Goal: Task Accomplishment & Management: Use online tool/utility

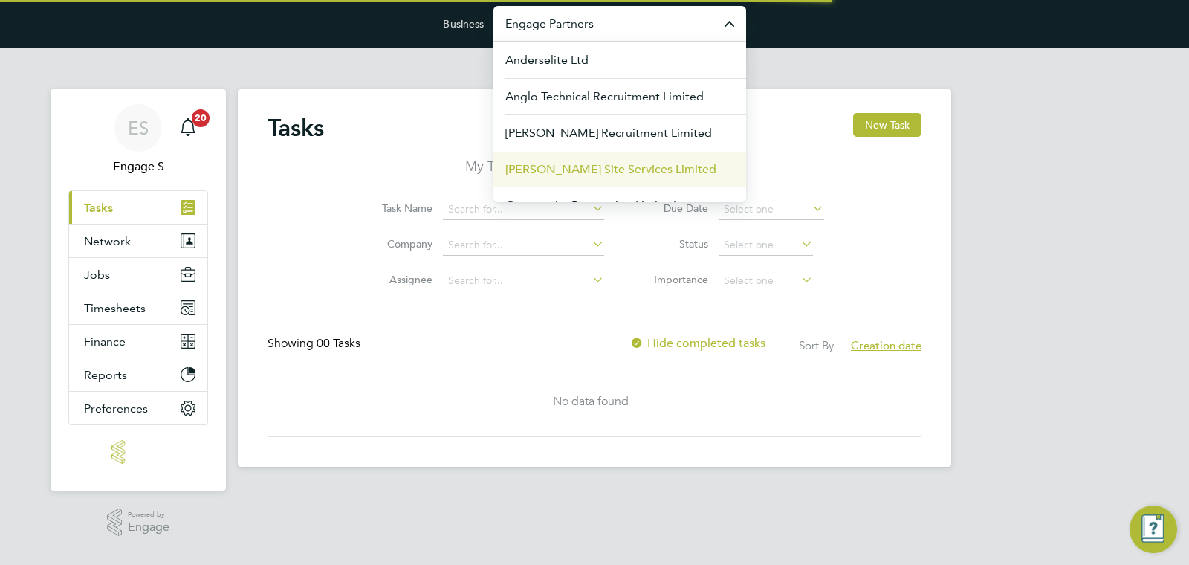
click at [552, 164] on span "[PERSON_NAME] Site Services Limited" at bounding box center [611, 170] width 211 height 18
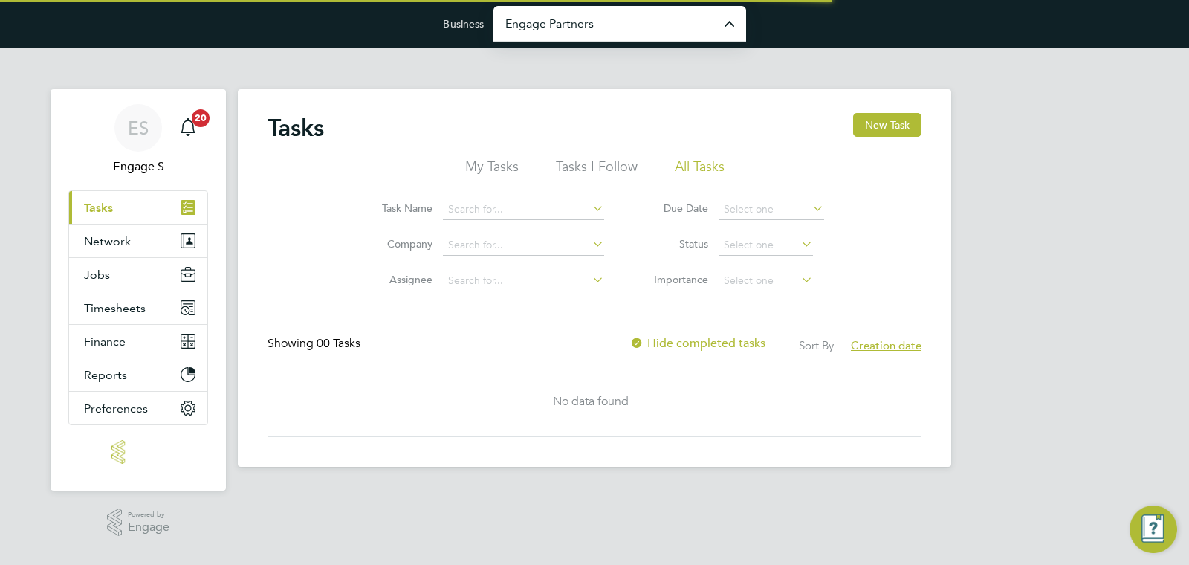
type input "[PERSON_NAME] Site Services Limited"
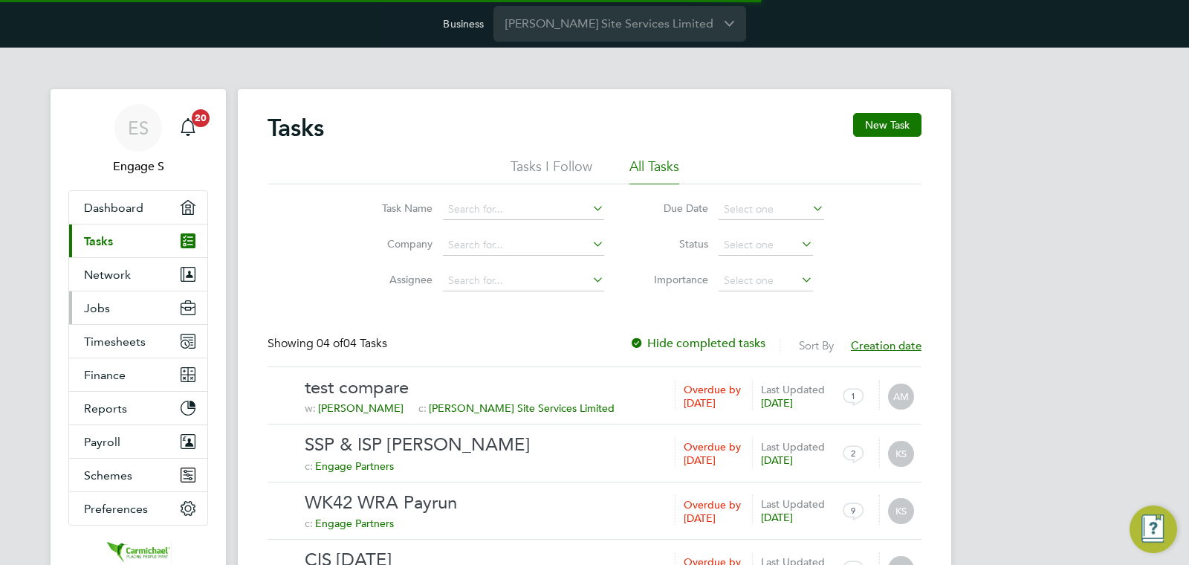
click at [120, 310] on button "Jobs" at bounding box center [138, 307] width 138 height 33
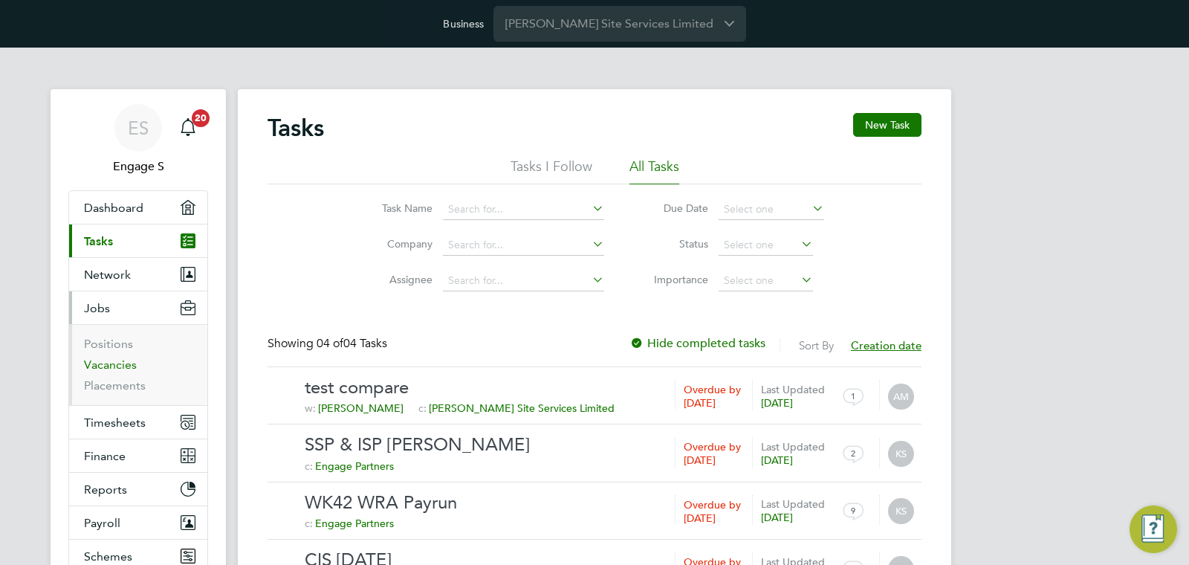
click at [107, 367] on link "Vacancies" at bounding box center [110, 365] width 53 height 14
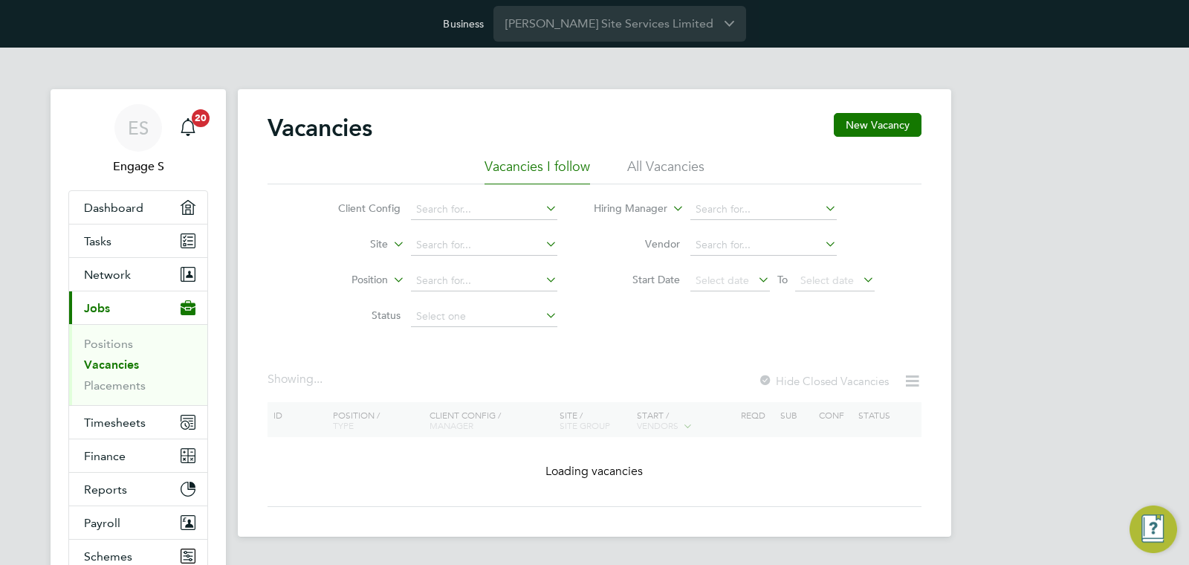
click at [601, 458] on div "Vacancies New Vacancy Vacancies I follow All Vacancies Client Config Site Posit…" at bounding box center [595, 310] width 654 height 394
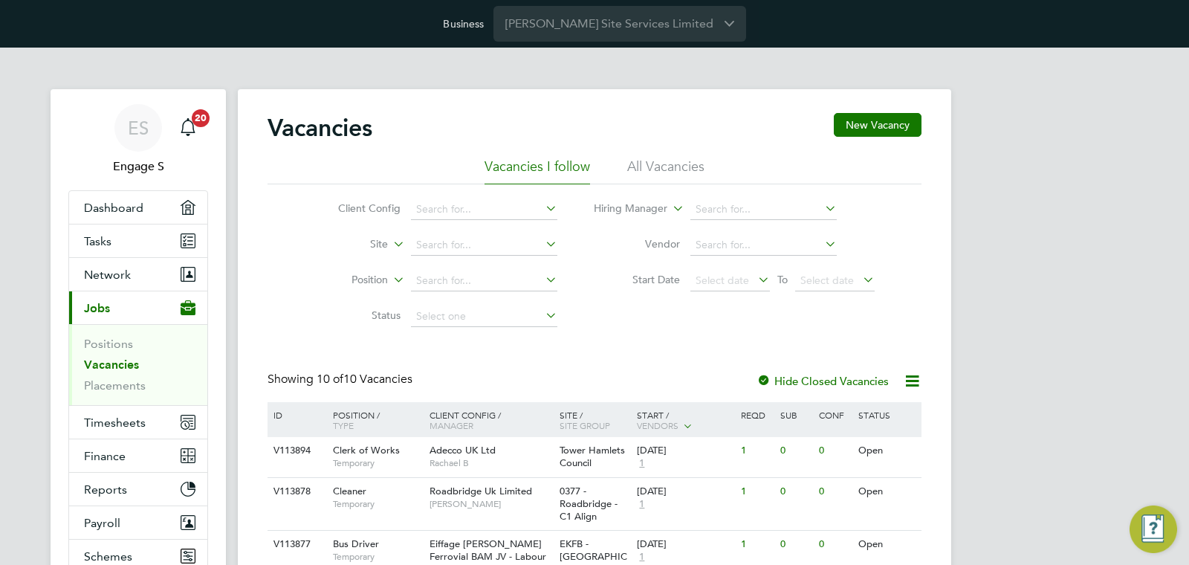
click at [601, 458] on div "Tower Hamlets Council" at bounding box center [595, 457] width 78 height 40
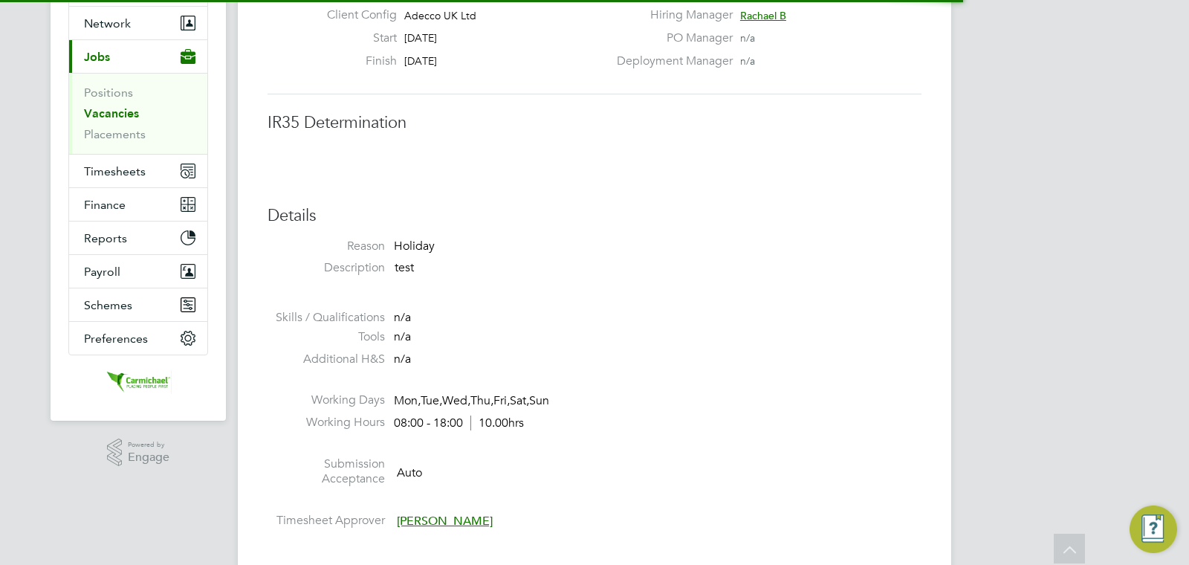
scroll to position [533, 0]
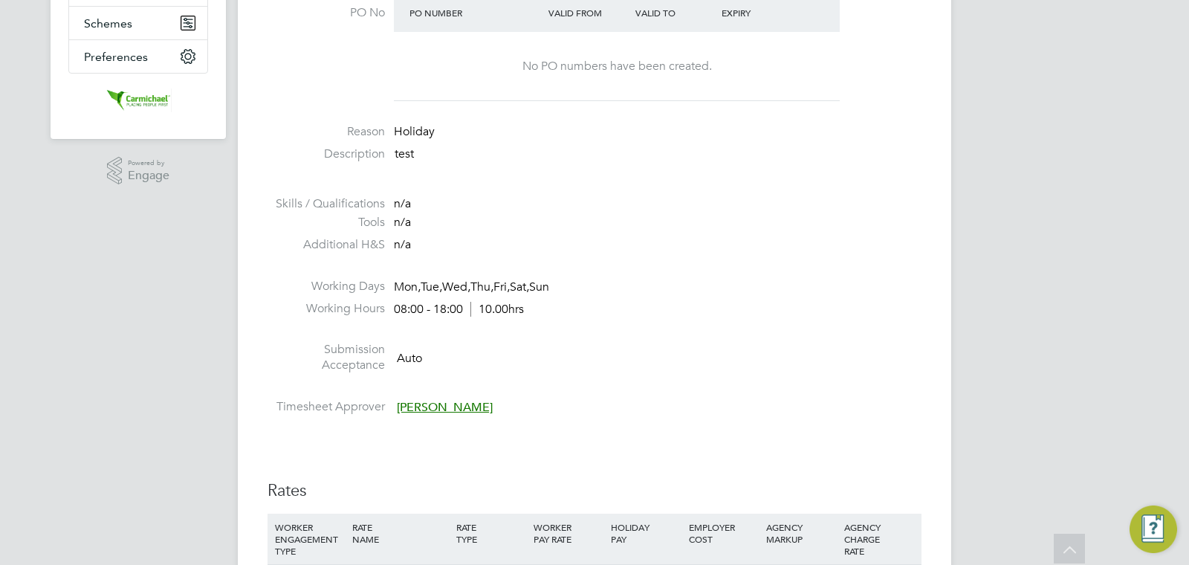
click at [830, 317] on li "Working Hours 08:00 - 18:00 10.00hrs" at bounding box center [595, 312] width 654 height 22
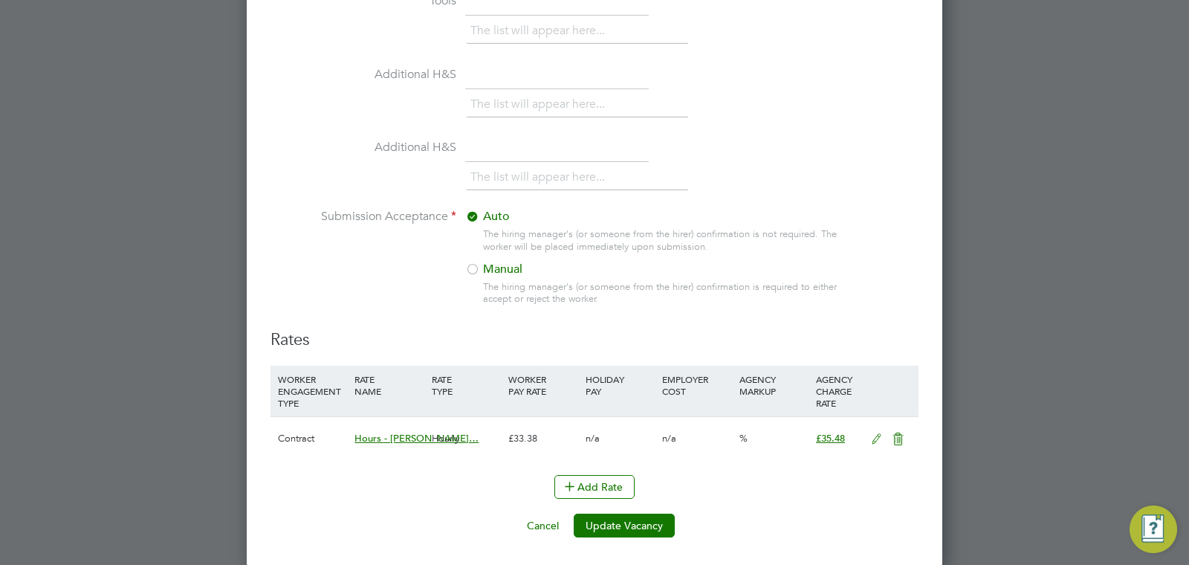
scroll to position [1992, 0]
click at [868, 432] on icon at bounding box center [877, 437] width 19 height 12
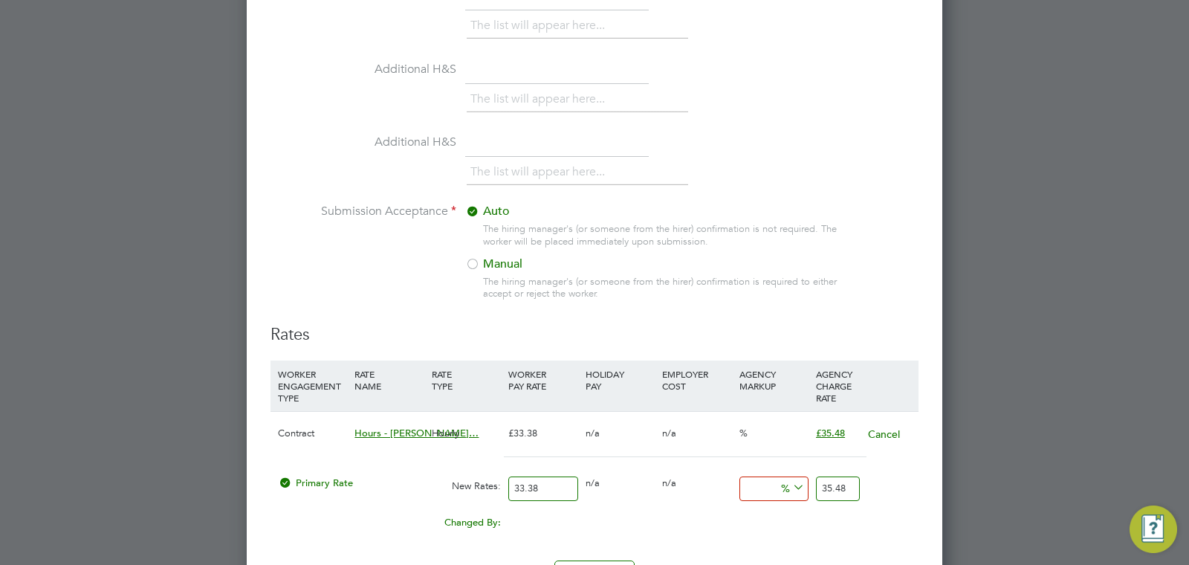
scroll to position [1995, 0]
click at [885, 433] on button "Cancel" at bounding box center [884, 433] width 33 height 15
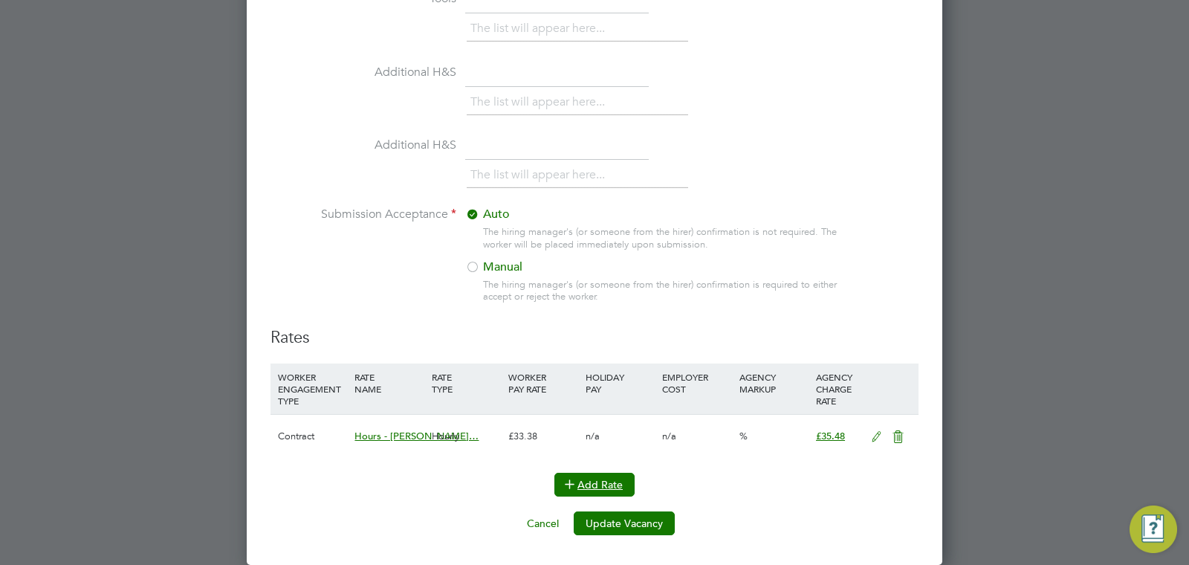
click at [607, 483] on button "Add Rate" at bounding box center [595, 485] width 80 height 24
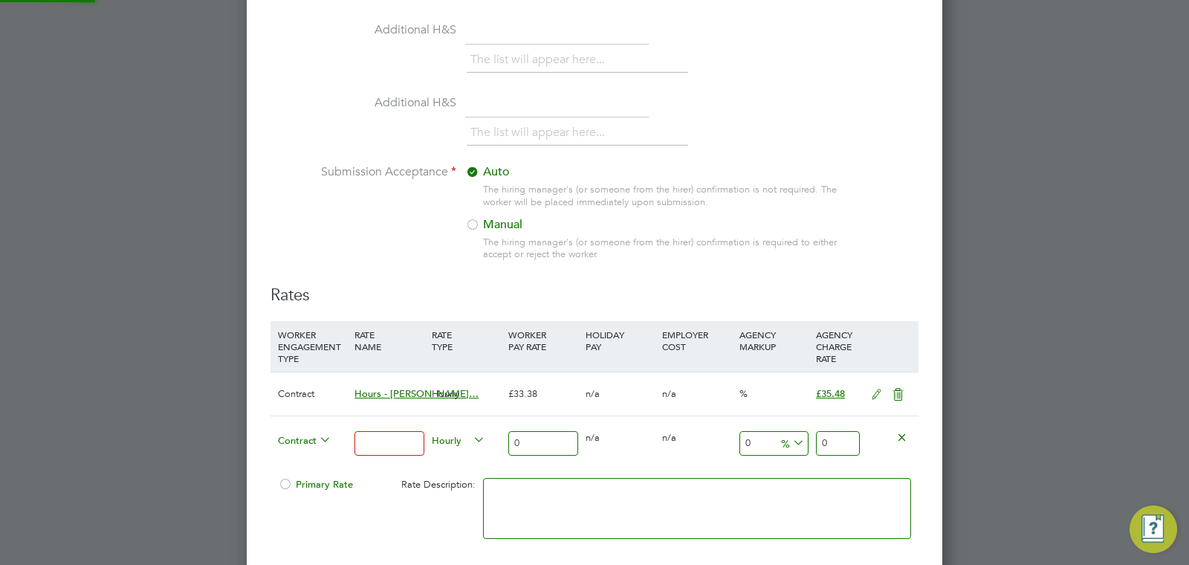
scroll to position [2040, 0]
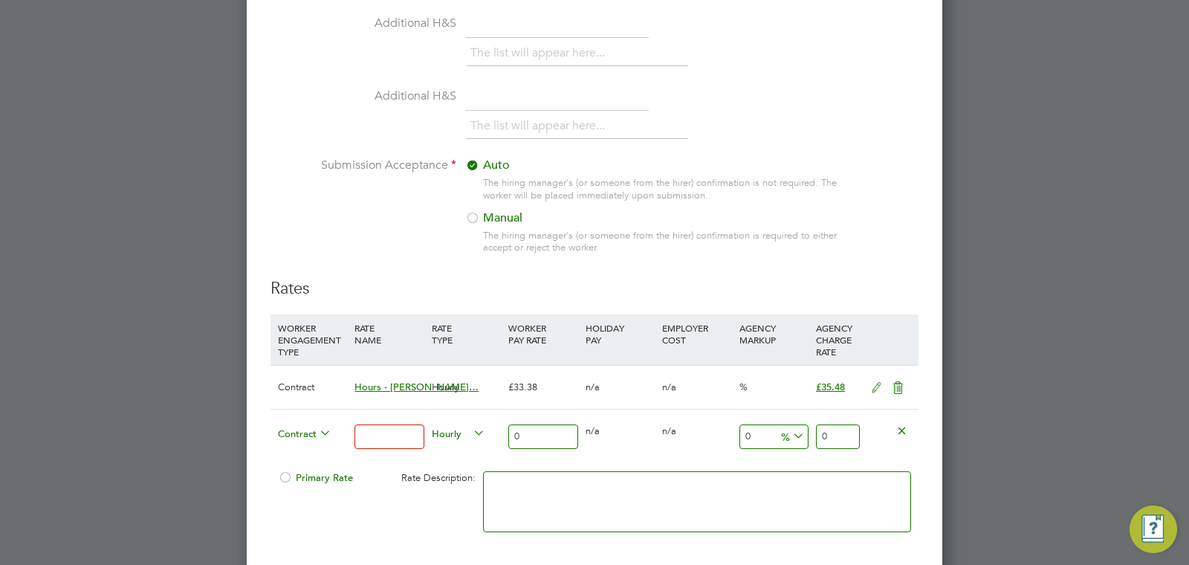
click at [790, 441] on icon at bounding box center [790, 436] width 0 height 21
click at [841, 244] on div "The hiring manager's (or someone from the hirer) confirmation is required to ei…" at bounding box center [663, 242] width 361 height 25
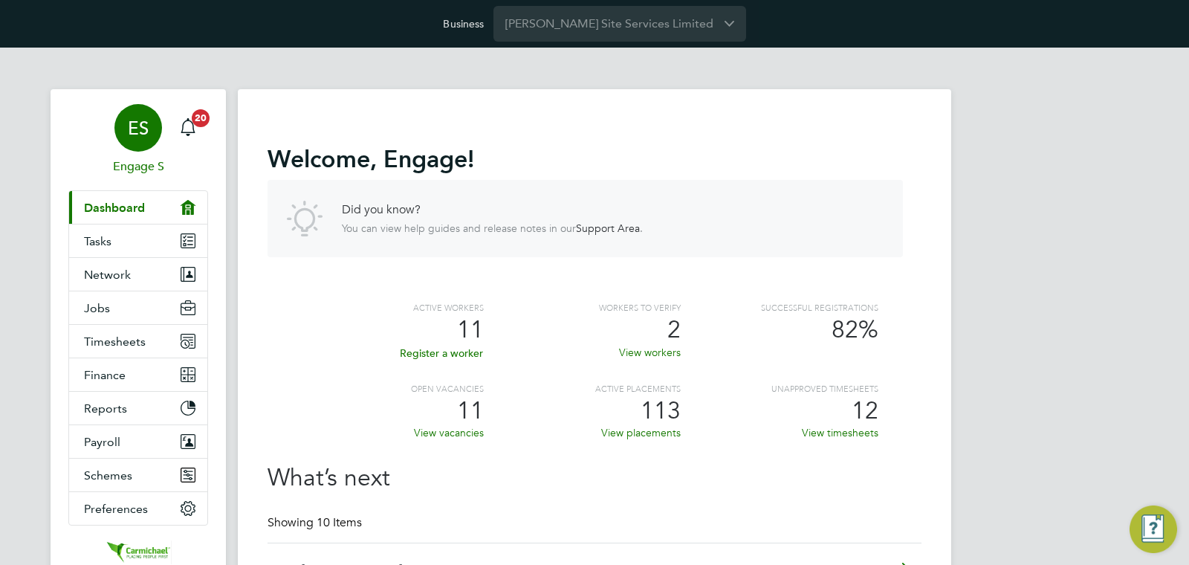
click at [112, 147] on link "ES Engage S" at bounding box center [138, 139] width 140 height 71
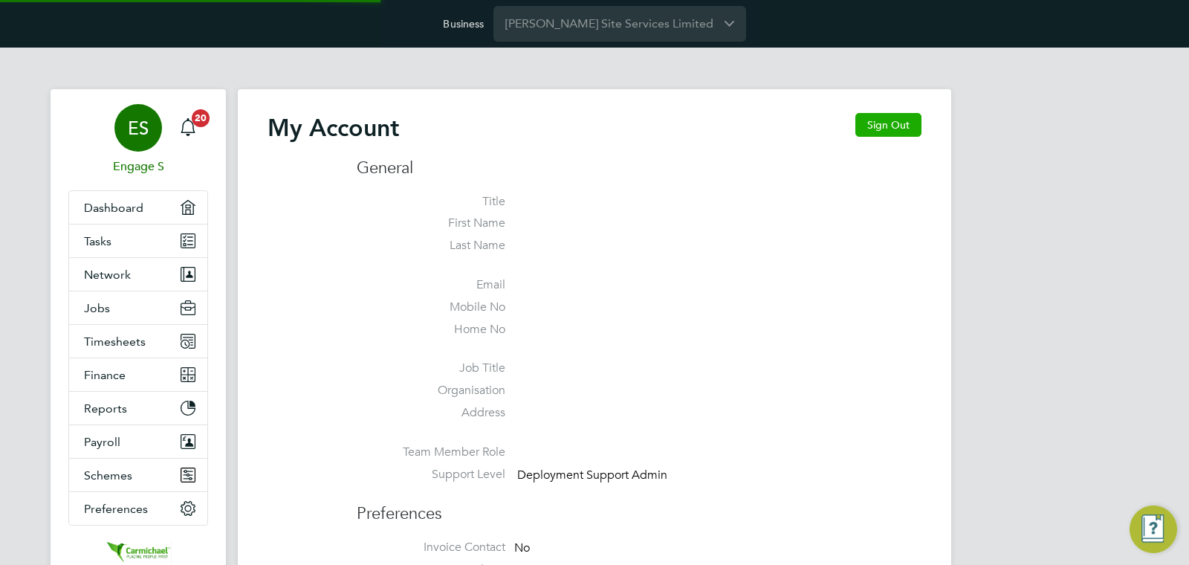
click at [916, 122] on button "Sign Out" at bounding box center [889, 125] width 66 height 24
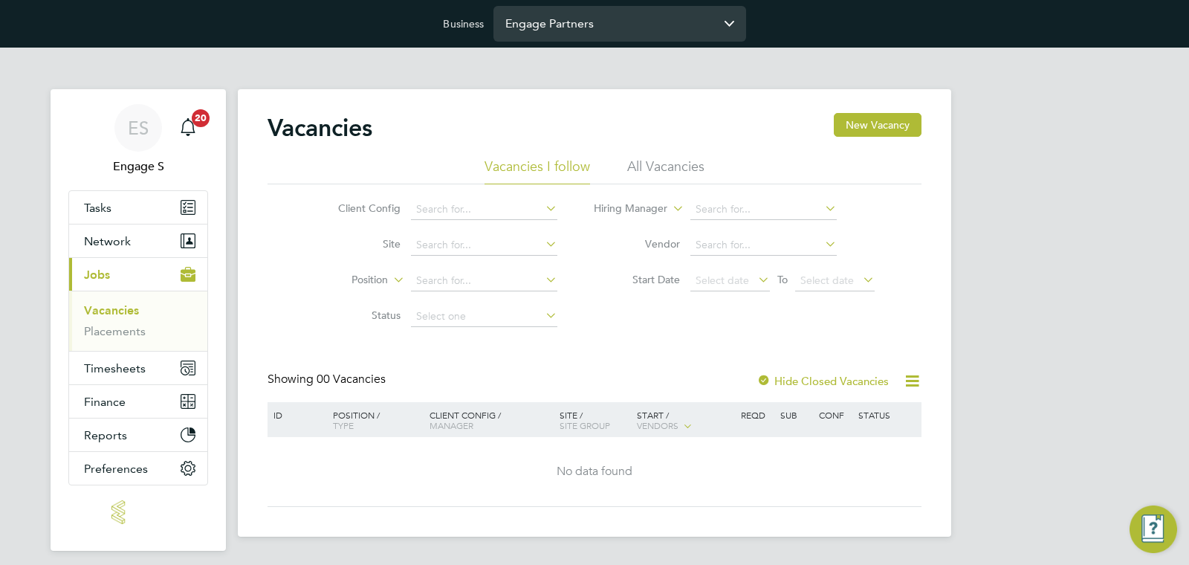
click at [619, 19] on input "Engage Partners" at bounding box center [620, 23] width 253 height 35
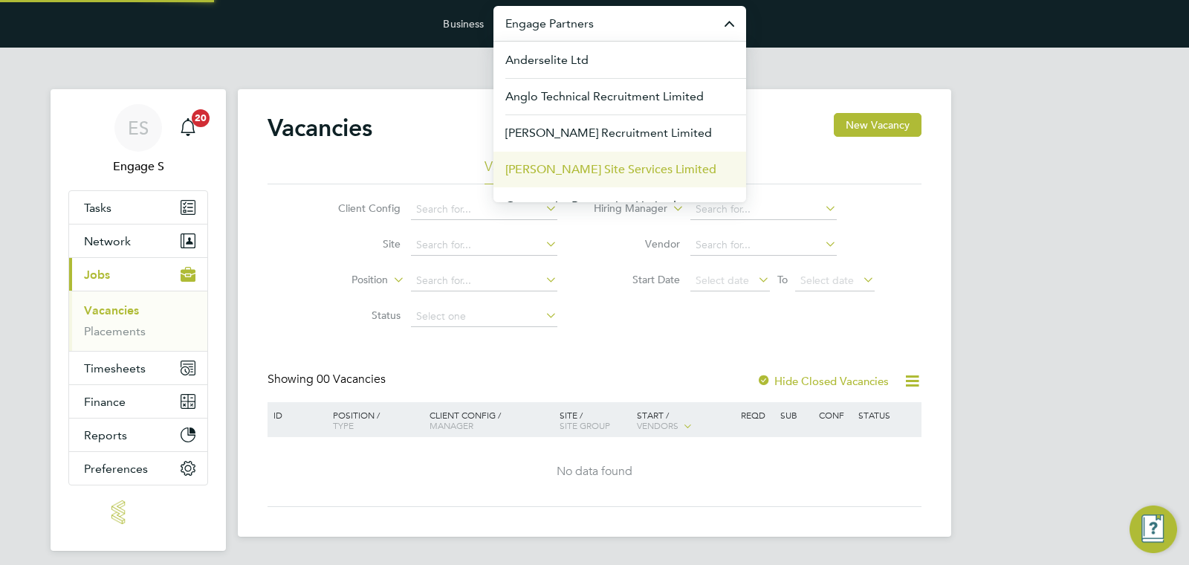
click at [561, 163] on span "[PERSON_NAME] Site Services Limited" at bounding box center [611, 170] width 211 height 18
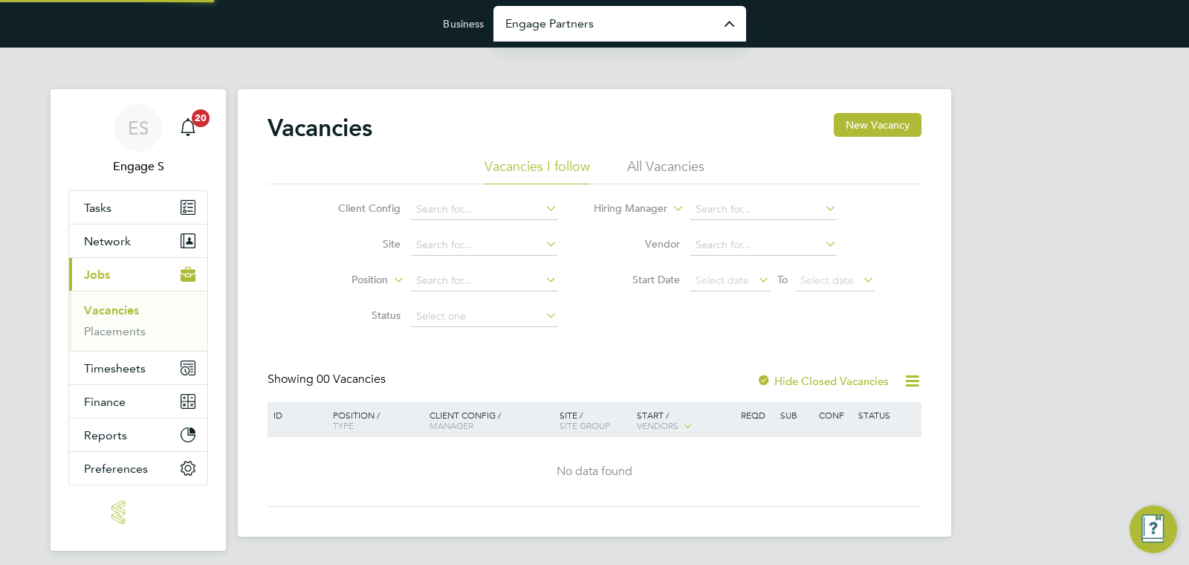
type input "[PERSON_NAME] Site Services Limited"
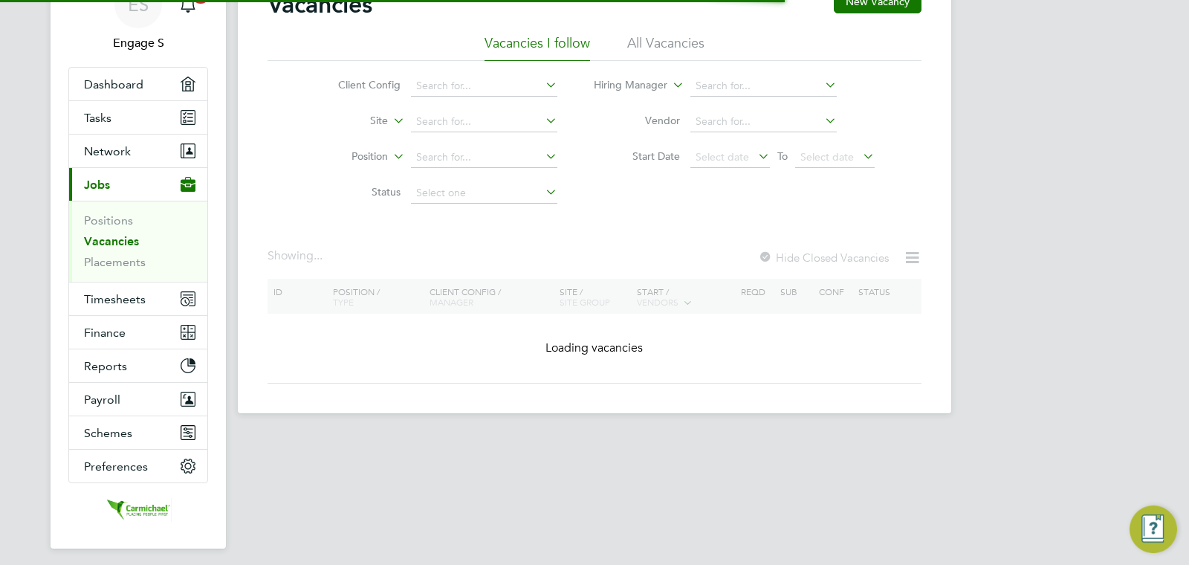
scroll to position [171, 0]
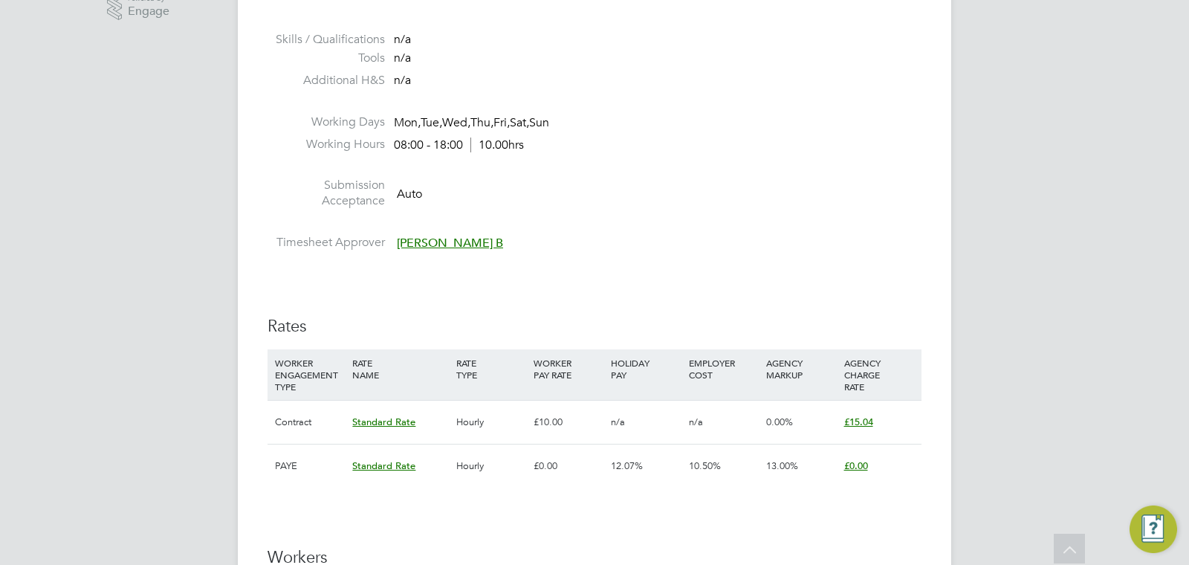
click at [790, 271] on div "IR35 Determination IR35 Status Disabled for this client. This feature can be en…" at bounding box center [595, 465] width 654 height 1598
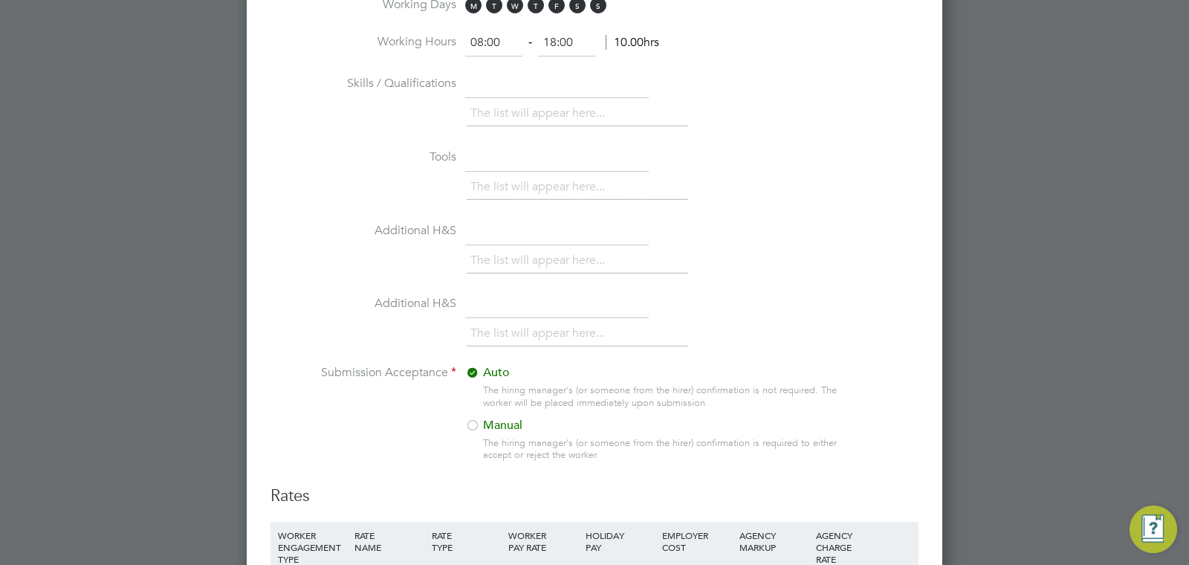
scroll to position [2200, 0]
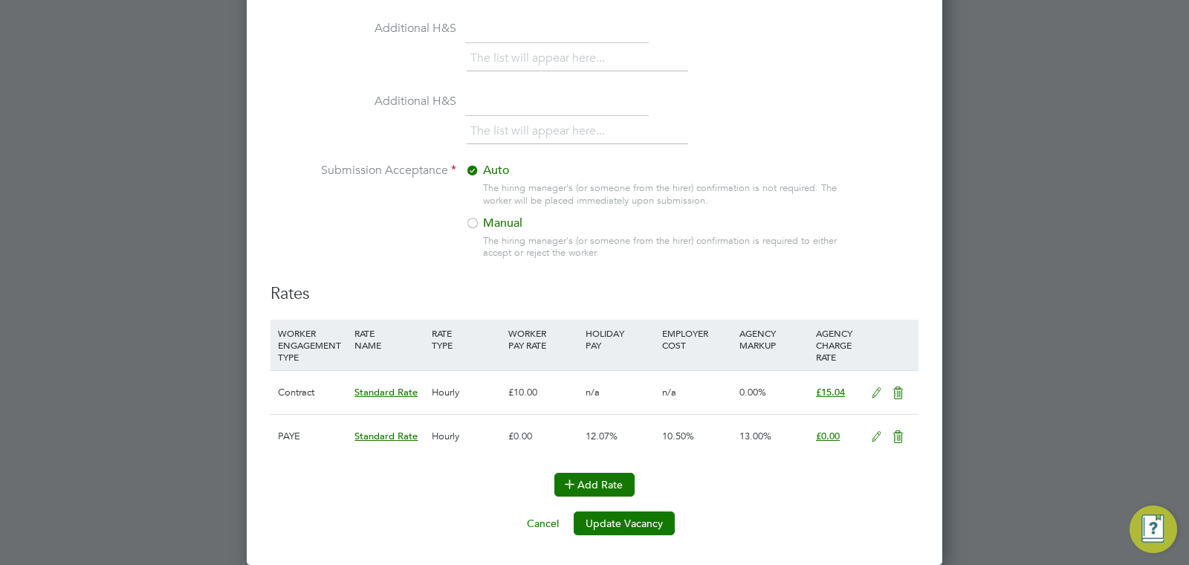
click at [616, 477] on button "Add Rate" at bounding box center [595, 485] width 80 height 24
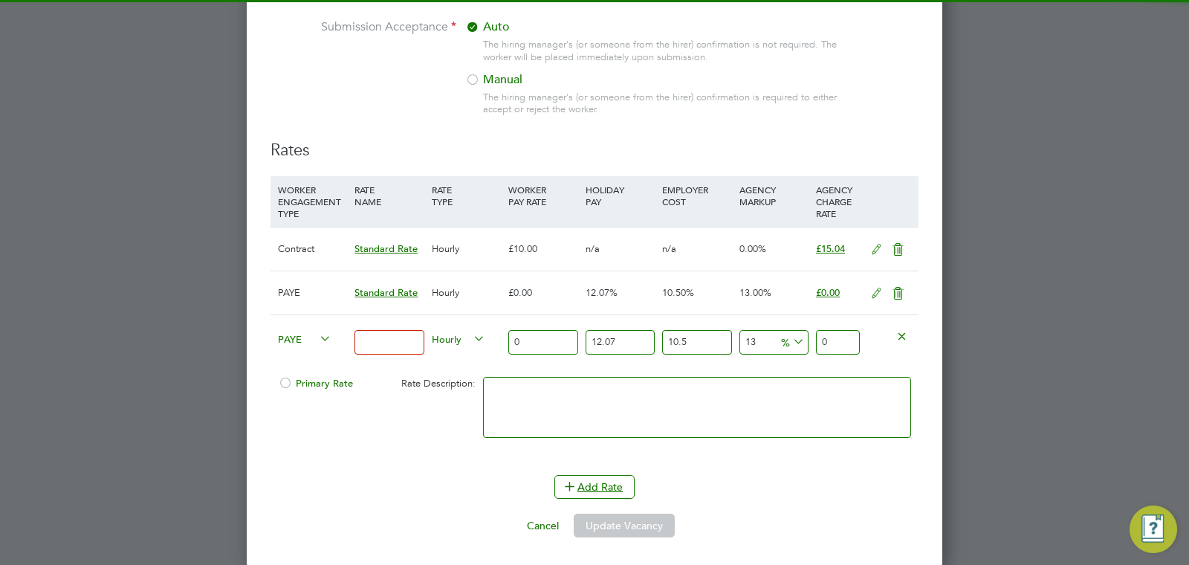
scroll to position [2346, 0]
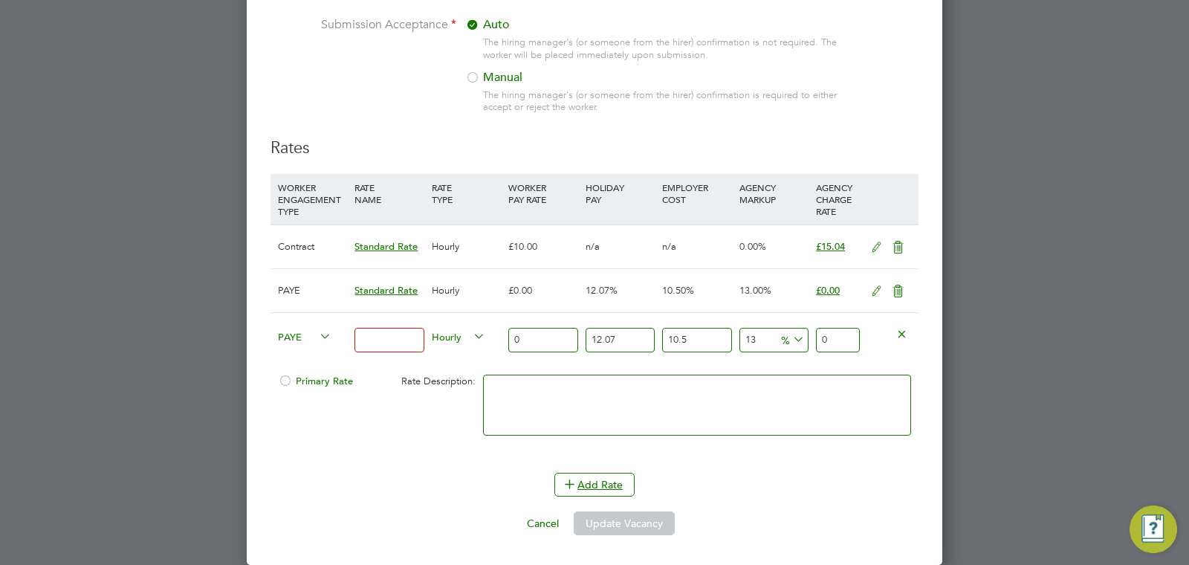
click at [790, 341] on icon at bounding box center [790, 339] width 0 height 21
click at [799, 373] on li "£" at bounding box center [793, 376] width 36 height 19
drag, startPoint x: 756, startPoint y: 344, endPoint x: 723, endPoint y: 332, distance: 34.8
click at [723, 332] on div "PAYE Hourly 0 12.07 n/a 10.5 n/a 13 0 £ 0" at bounding box center [595, 339] width 648 height 55
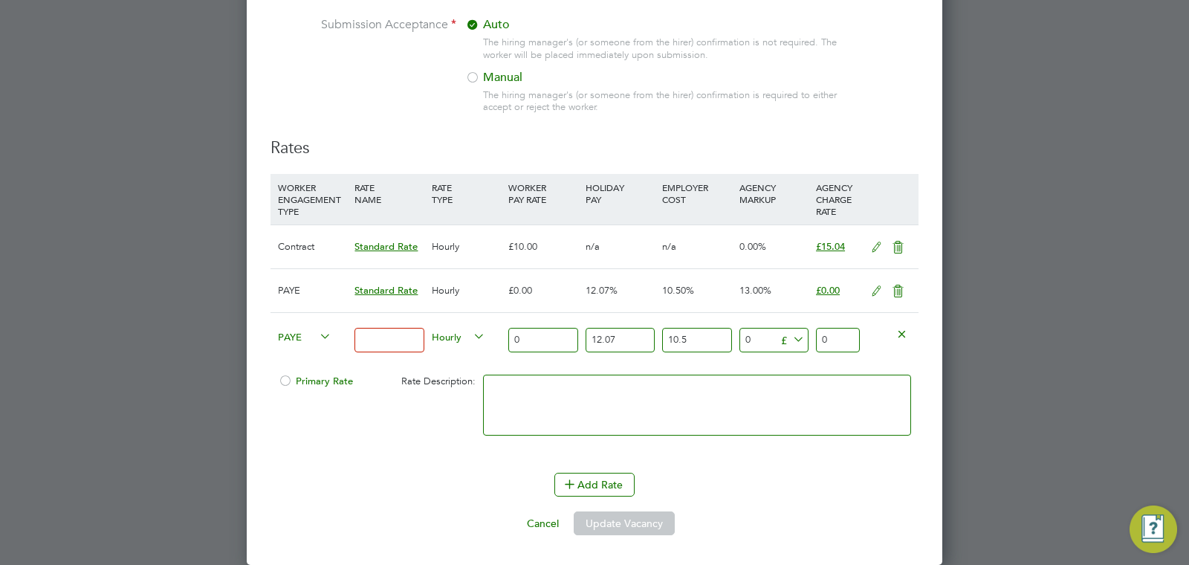
type input "5"
click at [748, 367] on div at bounding box center [698, 412] width 436 height 91
click at [874, 294] on icon at bounding box center [877, 291] width 19 height 12
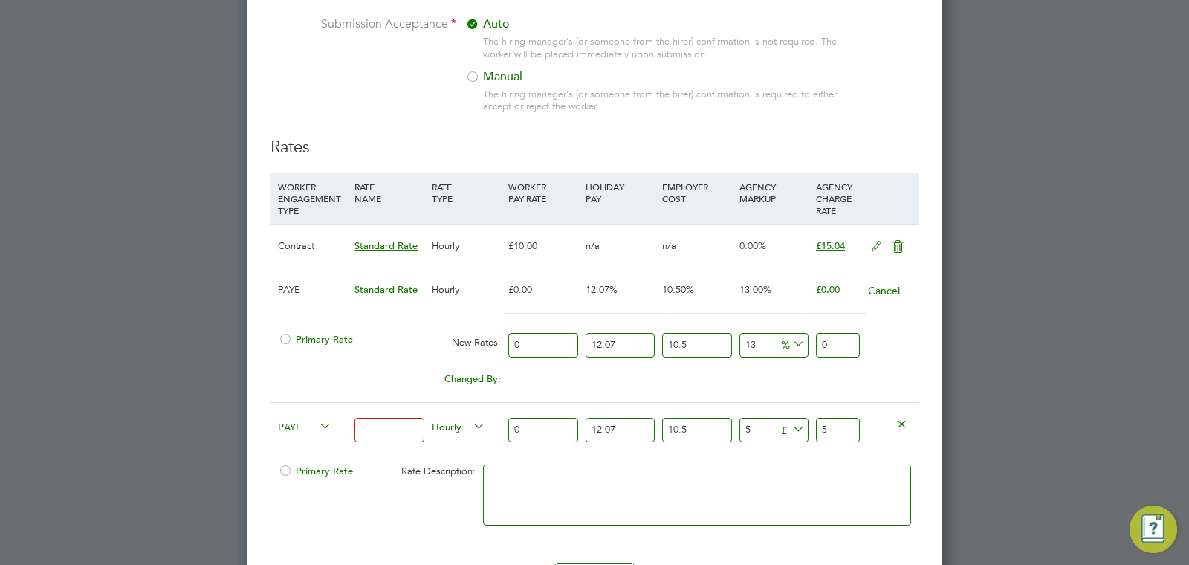
scroll to position [2201, 697]
click at [790, 345] on icon at bounding box center [790, 344] width 0 height 21
drag, startPoint x: 808, startPoint y: 319, endPoint x: 784, endPoint y: 319, distance: 23.8
click at [808, 318] on div at bounding box center [595, 319] width 648 height 13
